Goal: Information Seeking & Learning: Learn about a topic

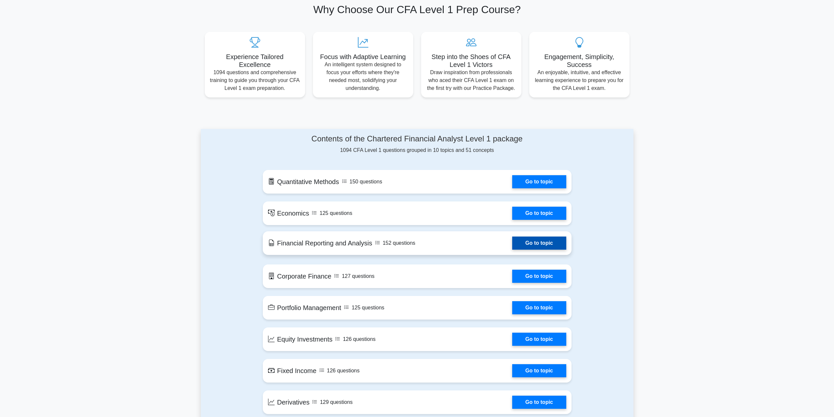
scroll to position [66, 0]
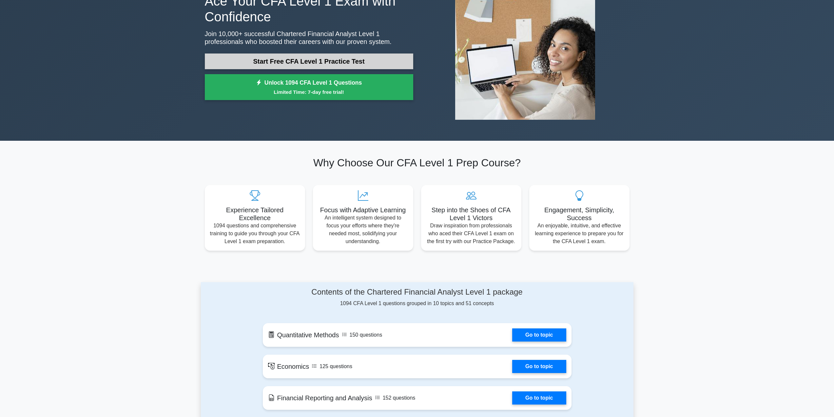
click at [306, 63] on link "Start Free CFA Level 1 Practice Test" at bounding box center [309, 61] width 209 height 16
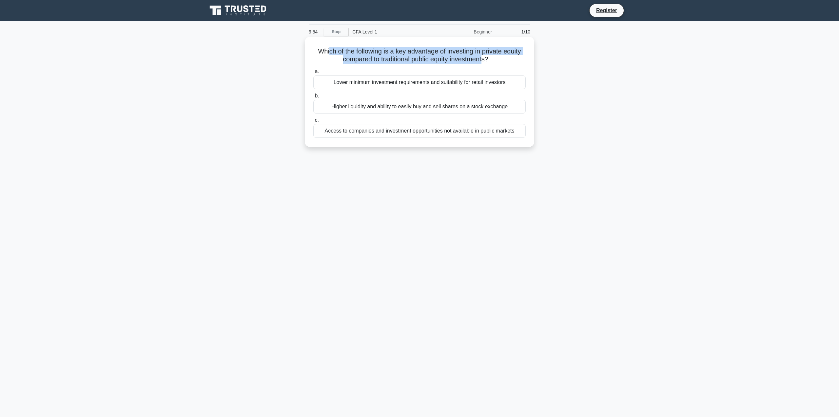
drag, startPoint x: 326, startPoint y: 51, endPoint x: 485, endPoint y: 59, distance: 159.2
click at [485, 59] on h5 "Which of the following is a key advantage of investing in private equity compar…" at bounding box center [420, 55] width 214 height 16
click at [509, 133] on div "Access to companies and investment opportunities not available in public markets" at bounding box center [419, 131] width 212 height 14
click at [313, 122] on input "c. Access to companies and investment opportunities not available in public mar…" at bounding box center [313, 120] width 0 height 4
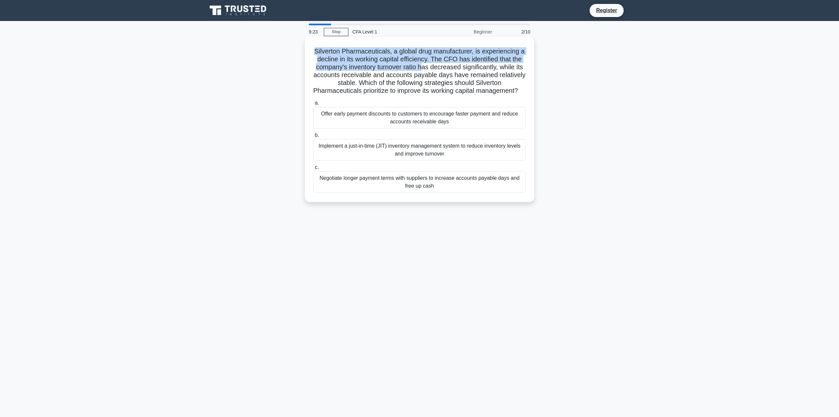
drag, startPoint x: 317, startPoint y: 52, endPoint x: 444, endPoint y: 70, distance: 127.6
click at [444, 70] on h5 "Silverton Pharmaceuticals, a global drug manufacturer, is experiencing a declin…" at bounding box center [420, 71] width 214 height 48
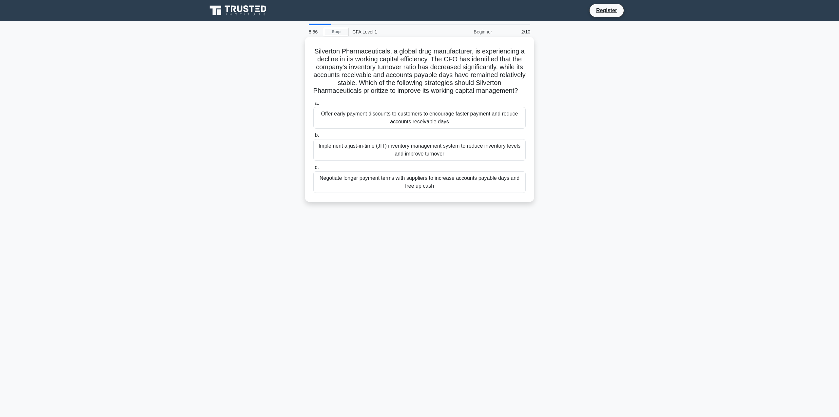
click at [432, 160] on div "Implement a just-in-time (JIT) inventory management system to reduce inventory …" at bounding box center [419, 150] width 212 height 22
click at [313, 137] on input "b. Implement a just-in-time (JIT) inventory management system to reduce invento…" at bounding box center [313, 135] width 0 height 4
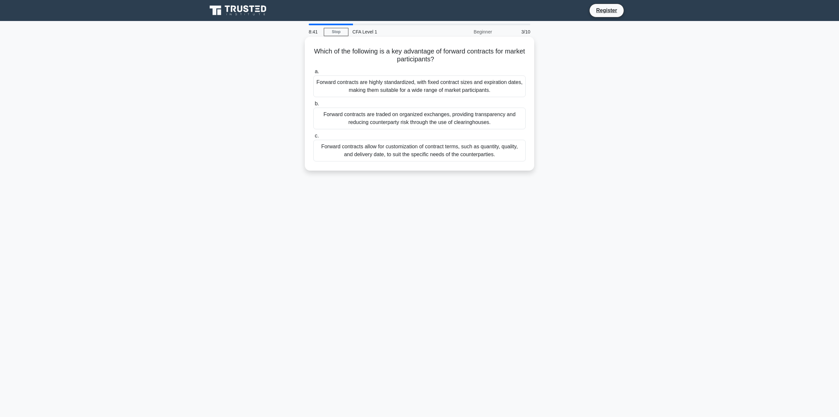
click at [490, 86] on div "Forward contracts are highly standardized, with fixed contract sizes and expira…" at bounding box center [419, 86] width 212 height 22
click at [313, 74] on input "a. Forward contracts are highly standardized, with fixed contract sizes and exp…" at bounding box center [313, 72] width 0 height 4
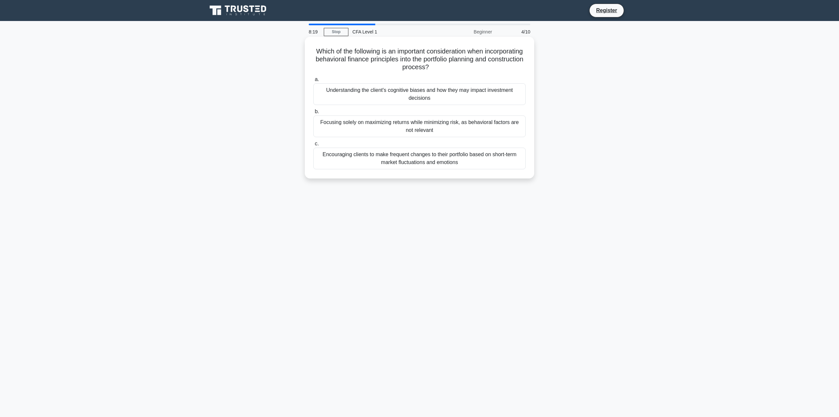
click at [412, 96] on div "Understanding the client's cognitive biases and how they may impact investment …" at bounding box center [419, 94] width 212 height 22
click at [313, 82] on input "a. Understanding the client's cognitive biases and how they may impact investme…" at bounding box center [313, 79] width 0 height 4
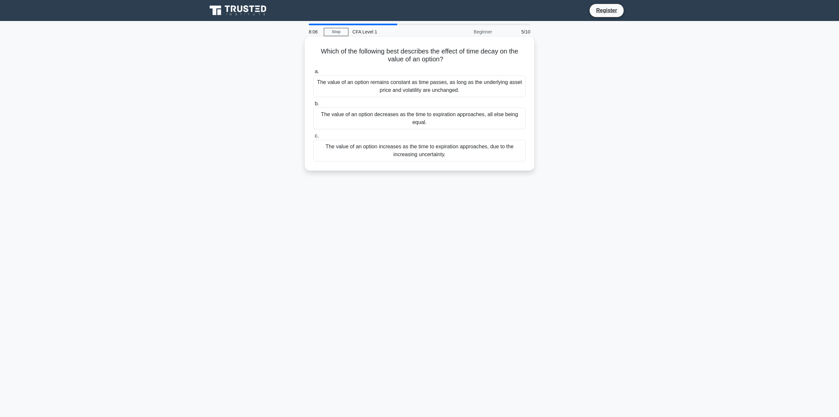
click at [412, 121] on div "The value of an option decreases as the time to expiration approaches, all else…" at bounding box center [419, 119] width 212 height 22
click at [313, 106] on input "b. The value of an option decreases as the time to expiration approaches, all e…" at bounding box center [313, 104] width 0 height 4
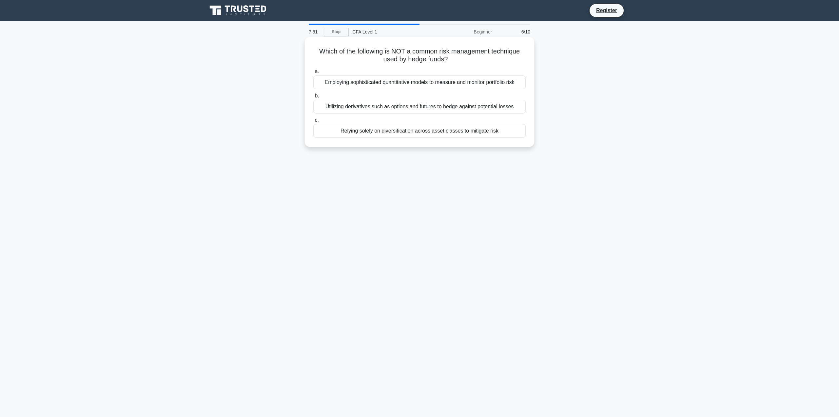
click at [439, 134] on div "Relying solely on diversification across asset classes to mitigate risk" at bounding box center [419, 131] width 212 height 14
click at [313, 122] on input "c. Relying solely on diversification across asset classes to mitigate risk" at bounding box center [313, 120] width 0 height 4
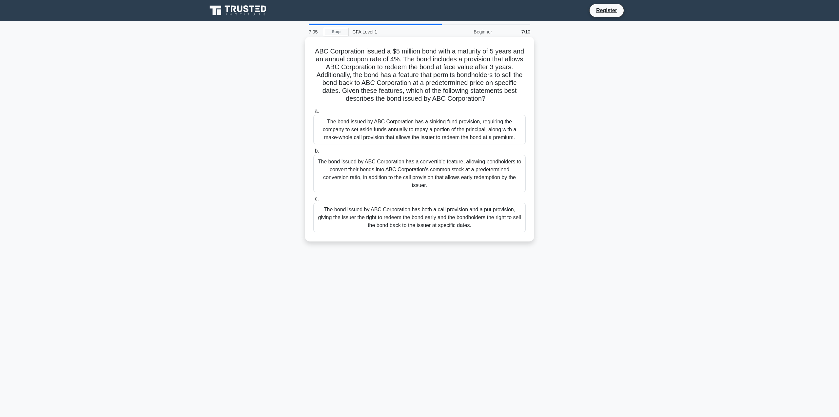
click at [366, 224] on div "The bond issued by ABC Corporation has both a call provision and a put provisio…" at bounding box center [419, 218] width 212 height 30
click at [313, 201] on input "c. The bond issued by ABC Corporation has both a call provision and a put provi…" at bounding box center [313, 199] width 0 height 4
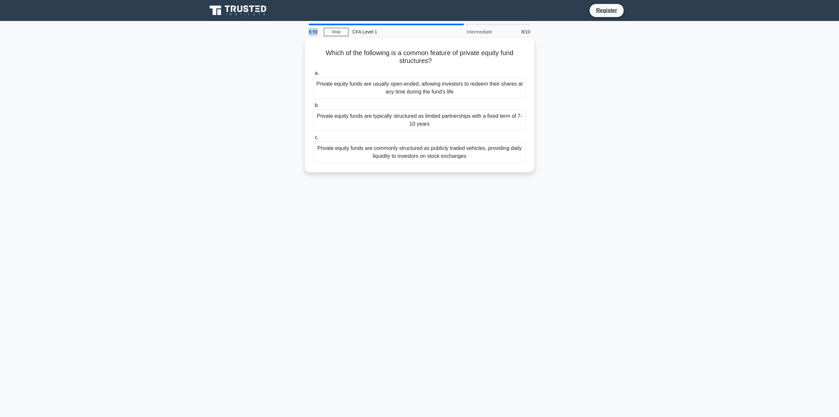
click at [318, 33] on div "6:59" at bounding box center [314, 31] width 19 height 13
click at [615, 131] on div "Which of the following is a common feature of private equity fund structures? .…" at bounding box center [419, 109] width 433 height 142
click at [438, 124] on div "Private equity funds are typically structured as limited partnerships with a fi…" at bounding box center [419, 119] width 212 height 22
click at [313, 106] on input "b. Private equity funds are typically structured as limited partnerships with a…" at bounding box center [313, 104] width 0 height 4
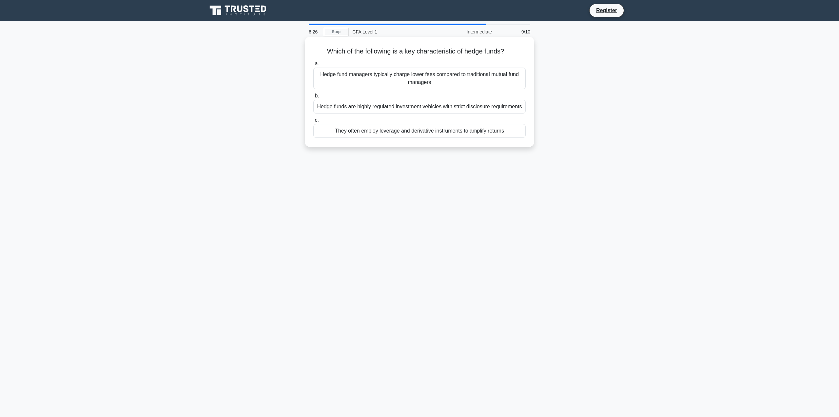
click at [440, 131] on div "They often employ leverage and derivative instruments to amplify returns" at bounding box center [419, 131] width 212 height 14
click at [313, 122] on input "c. They often employ leverage and derivative instruments to amplify returns" at bounding box center [313, 120] width 0 height 4
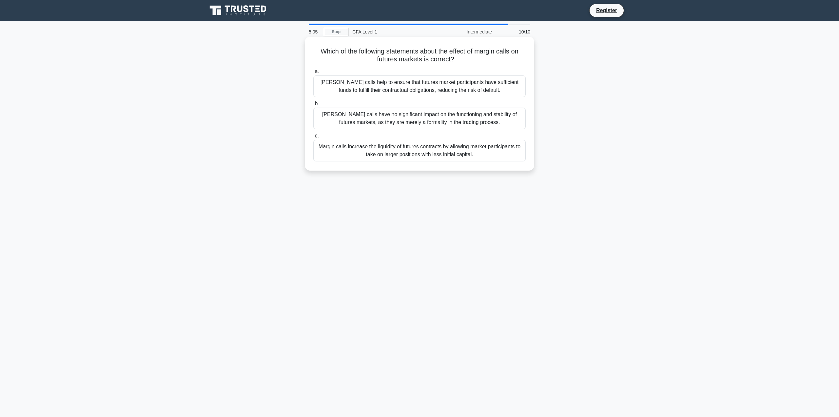
click at [387, 84] on div "Margin calls help to ensure that futures market participants have sufficient fu…" at bounding box center [419, 86] width 212 height 22
click at [313, 74] on input "a. Margin calls help to ensure that futures market participants have sufficient…" at bounding box center [313, 72] width 0 height 4
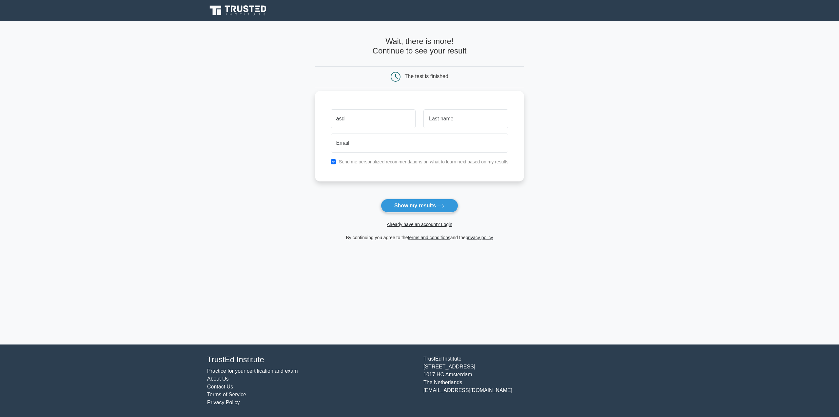
type input "asd"
drag, startPoint x: 441, startPoint y: 119, endPoint x: 433, endPoint y: 122, distance: 8.6
click at [441, 119] on input "text" at bounding box center [466, 118] width 85 height 19
type input "asd"
click at [363, 141] on input "email" at bounding box center [420, 142] width 178 height 19
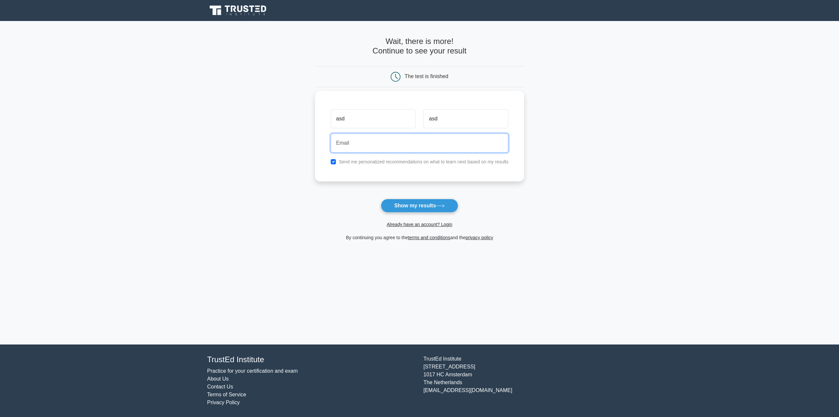
type input "ggeness947@gmail.com"
click at [413, 202] on button "Show my results" at bounding box center [419, 206] width 77 height 14
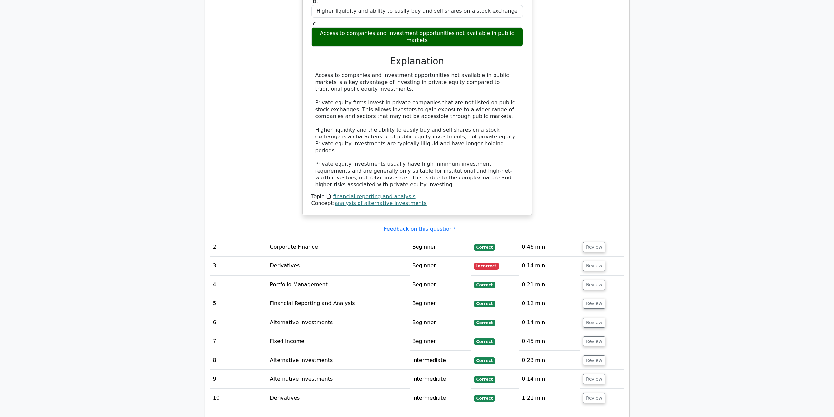
scroll to position [623, 0]
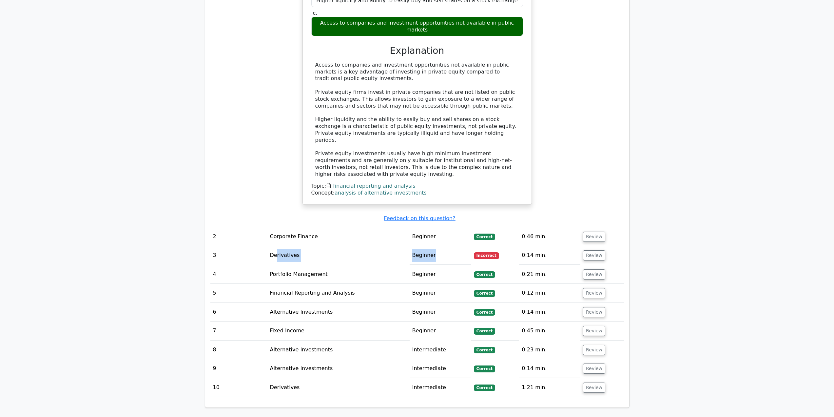
drag, startPoint x: 310, startPoint y: 237, endPoint x: 473, endPoint y: 293, distance: 173.3
click at [461, 246] on tr "3 Derivatives Beginner Incorrect 0:14 min. Review" at bounding box center [418, 255] width 414 height 19
click at [527, 246] on td "0:14 min." at bounding box center [549, 255] width 61 height 19
click at [529, 246] on td "0:14 min." at bounding box center [549, 255] width 61 height 19
click at [593, 250] on button "Review" at bounding box center [594, 255] width 22 height 10
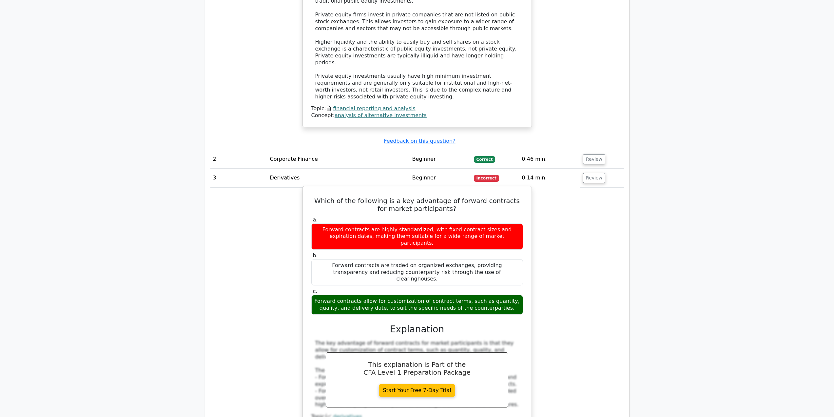
scroll to position [721, 0]
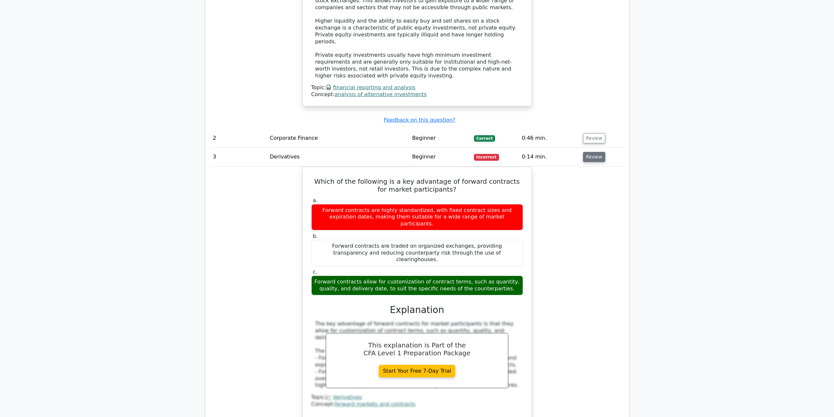
click at [593, 152] on button "Review" at bounding box center [594, 157] width 22 height 10
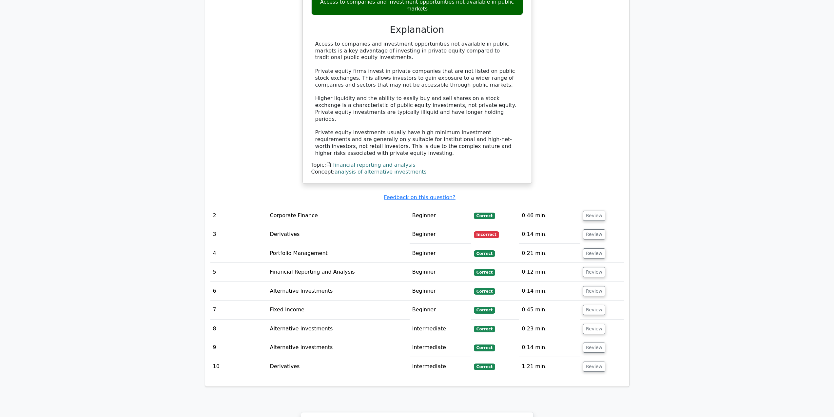
scroll to position [623, 0]
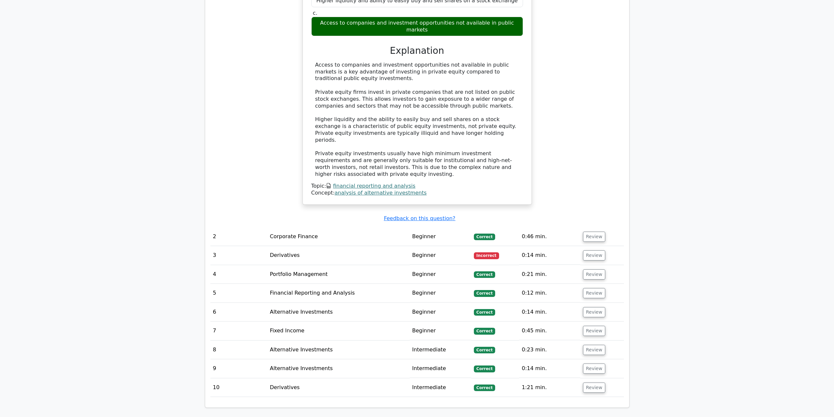
drag, startPoint x: 525, startPoint y: 274, endPoint x: 531, endPoint y: 288, distance: 14.7
click at [538, 284] on td "0:12 min." at bounding box center [549, 293] width 61 height 19
drag, startPoint x: 533, startPoint y: 293, endPoint x: 541, endPoint y: 294, distance: 8.3
click at [541, 303] on td "0:14 min." at bounding box center [549, 312] width 61 height 19
drag, startPoint x: 527, startPoint y: 328, endPoint x: 545, endPoint y: 335, distance: 20.0
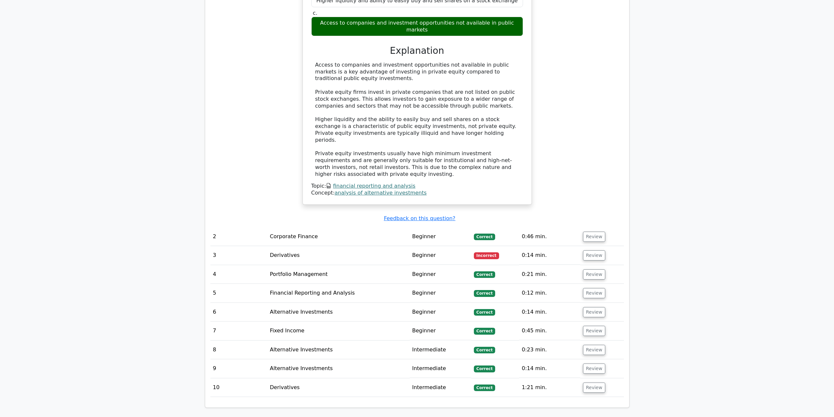
click at [547, 340] on td "0:23 min." at bounding box center [549, 349] width 61 height 19
drag, startPoint x: 525, startPoint y: 349, endPoint x: 559, endPoint y: 351, distance: 33.9
click at [559, 359] on td "0:14 min." at bounding box center [549, 368] width 61 height 19
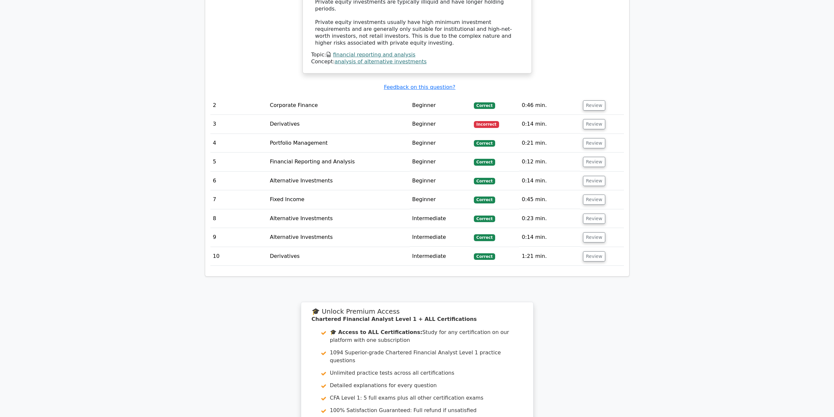
scroll to position [0, 4]
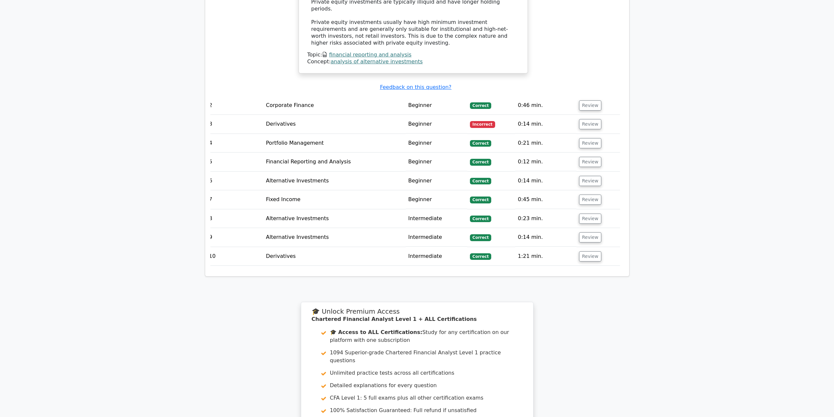
drag, startPoint x: 390, startPoint y: 255, endPoint x: 293, endPoint y: 249, distance: 97.0
click at [293, 249] on div "Question Analysis Question # Topic Difficulty Result Time Spent Action 1 Financ…" at bounding box center [417, 9] width 424 height 534
drag, startPoint x: 285, startPoint y: 248, endPoint x: 274, endPoint y: 249, distance: 11.2
click at [274, 249] on div "Question # Topic Difficulty Result Time Spent Action 1 Financial Reporting and …" at bounding box center [418, 18] width 414 height 505
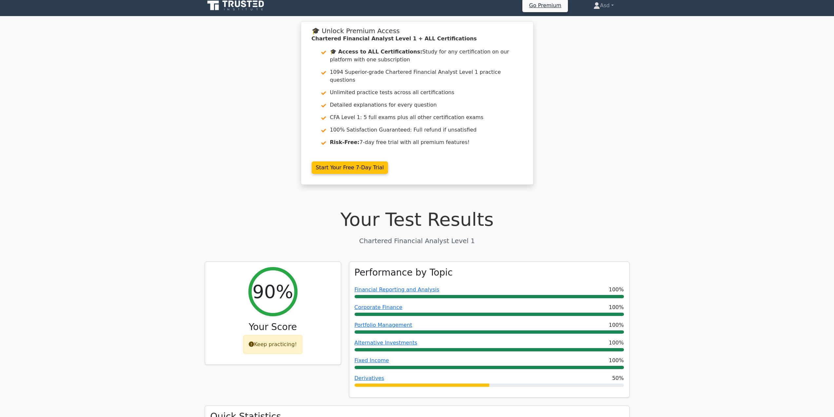
scroll to position [0, 0]
